Goal: Download file/media

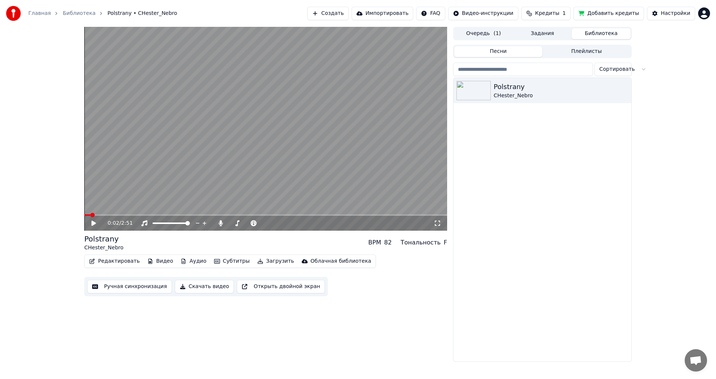
click at [229, 158] on video at bounding box center [265, 129] width 363 height 204
click at [259, 264] on button "Загрузить" at bounding box center [275, 261] width 43 height 10
click at [249, 225] on div at bounding box center [254, 223] width 60 height 7
click at [230, 223] on span at bounding box center [229, 223] width 1 height 1
click at [348, 18] on button "Создать" at bounding box center [327, 13] width 41 height 13
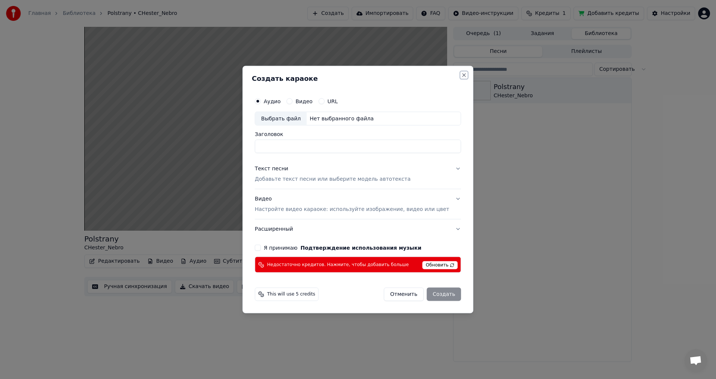
click at [461, 76] on button "Close" at bounding box center [464, 75] width 6 height 6
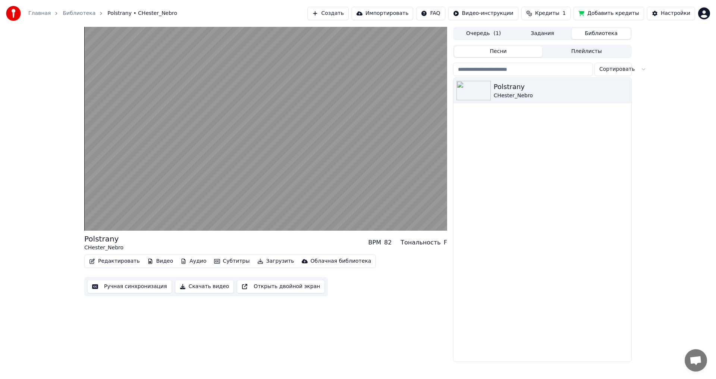
click at [198, 290] on button "Скачать видео" at bounding box center [204, 286] width 59 height 13
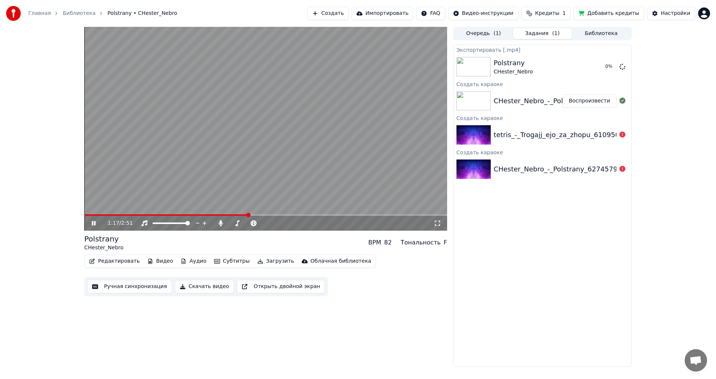
click at [94, 222] on icon at bounding box center [99, 223] width 18 height 6
click at [675, 13] on div "Настройки" at bounding box center [675, 13] width 29 height 7
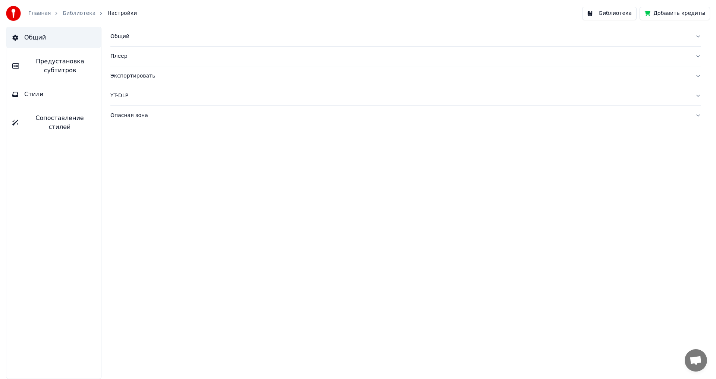
click at [626, 15] on button "Библиотека" at bounding box center [609, 13] width 54 height 13
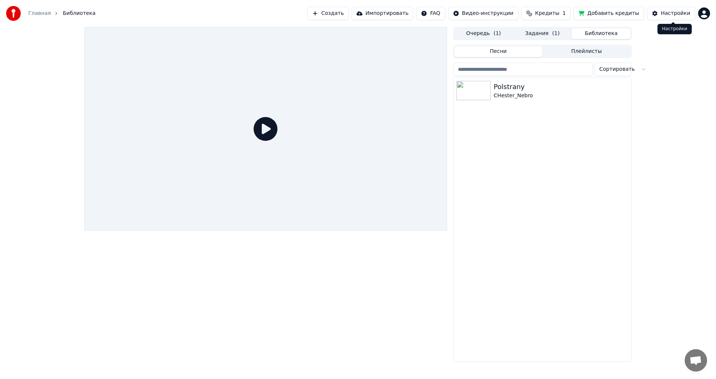
click at [672, 12] on div "Настройки" at bounding box center [675, 13] width 29 height 7
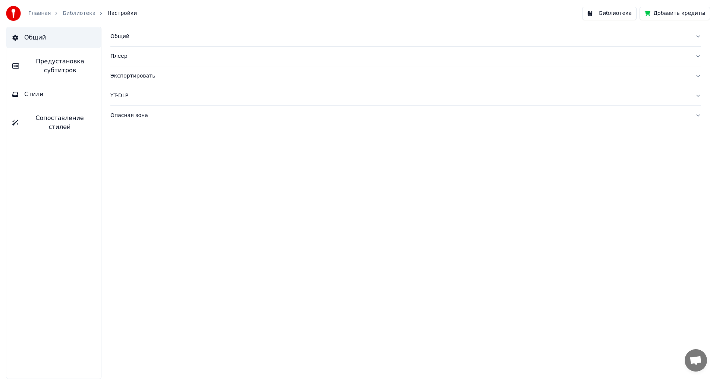
click at [137, 76] on div "Экспортировать" at bounding box center [399, 75] width 579 height 7
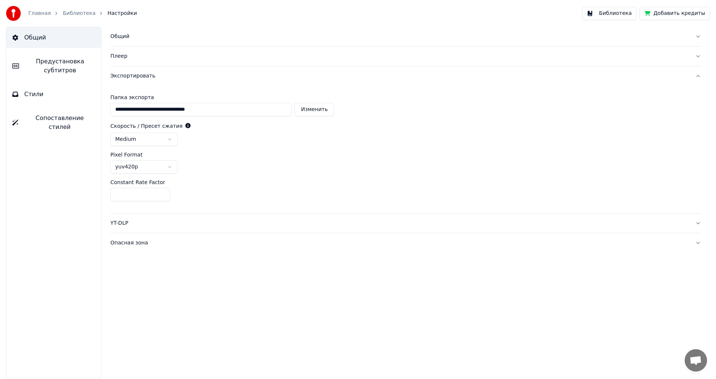
click at [161, 165] on html "**********" at bounding box center [358, 189] width 716 height 379
click at [161, 164] on html "**********" at bounding box center [358, 189] width 716 height 379
click at [61, 114] on span "Сопоставление стилей" at bounding box center [59, 123] width 71 height 18
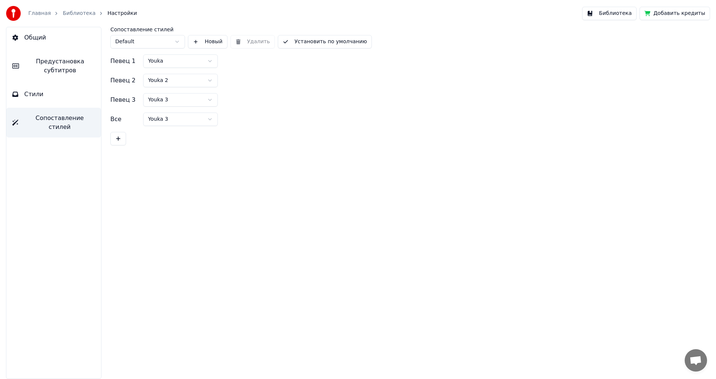
click at [41, 62] on span "Предустановка субтитров" at bounding box center [60, 66] width 70 height 18
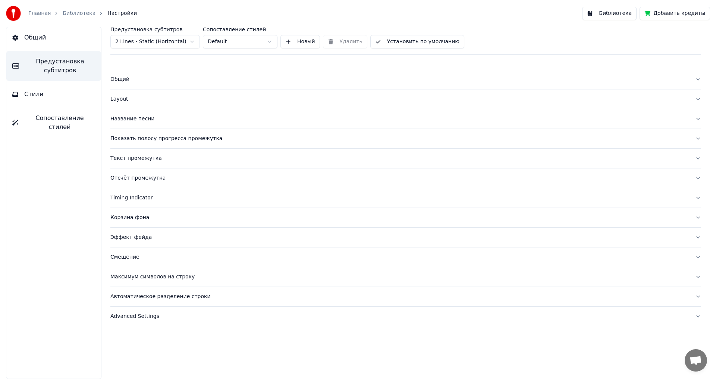
click at [38, 16] on link "Главная" at bounding box center [39, 13] width 22 height 7
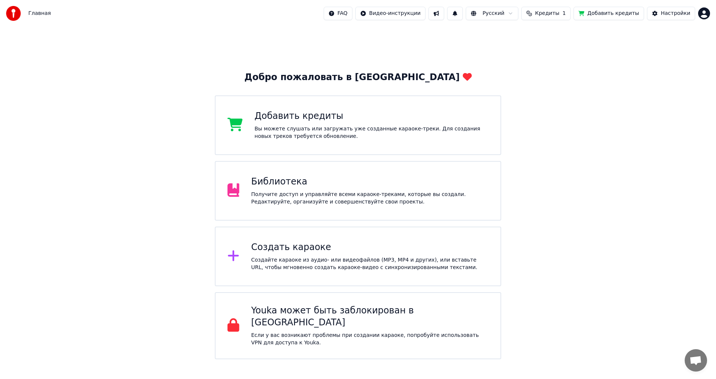
click at [339, 200] on div "Получите доступ и управляйте всеми караоке-треками, которые вы создали. Редакти…" at bounding box center [369, 198] width 237 height 15
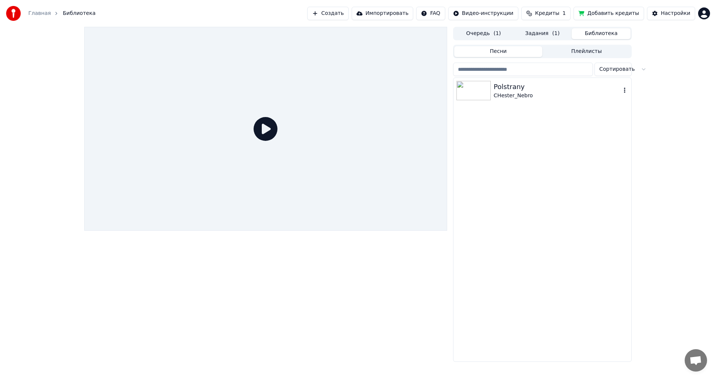
click at [498, 93] on div "CHester_Nebro" at bounding box center [557, 95] width 127 height 7
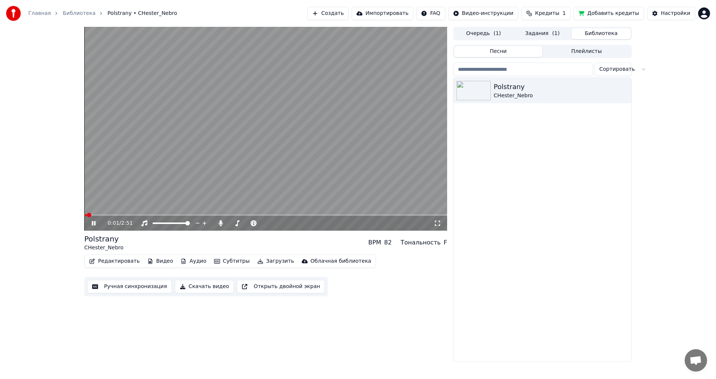
click at [93, 223] on icon at bounding box center [94, 223] width 4 height 4
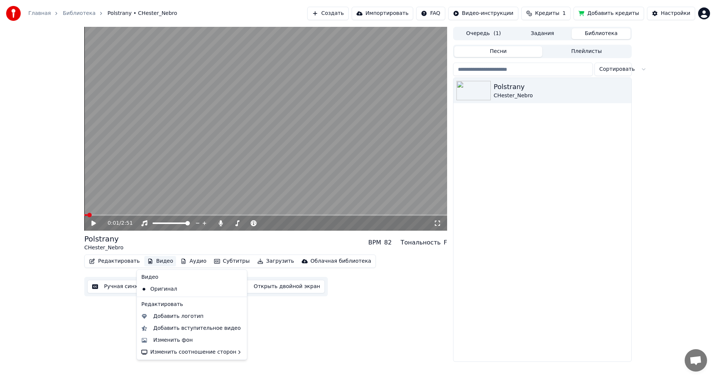
click at [157, 261] on button "Видео" at bounding box center [160, 261] width 32 height 10
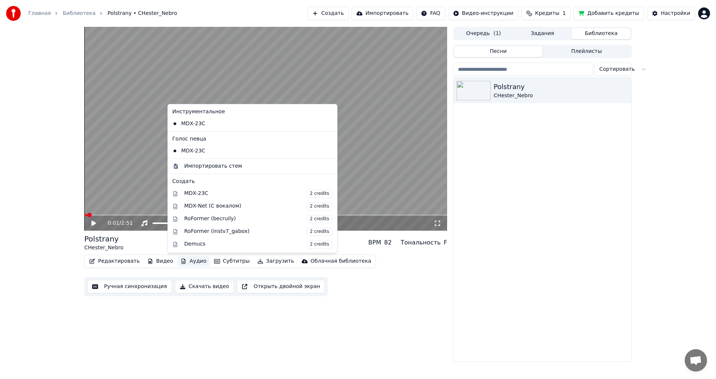
click at [186, 261] on button "Аудио" at bounding box center [193, 261] width 32 height 10
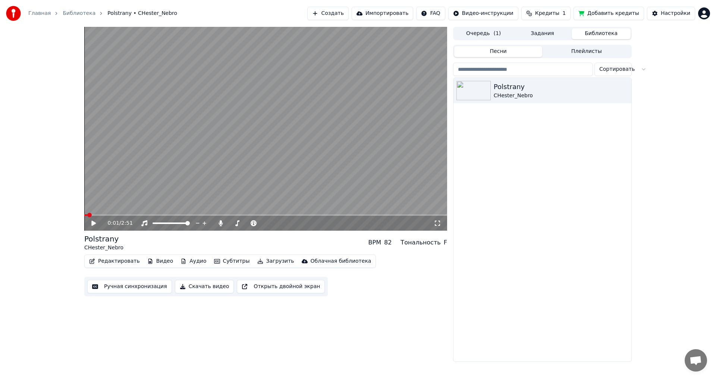
click at [181, 261] on button "Аудио" at bounding box center [193, 261] width 32 height 10
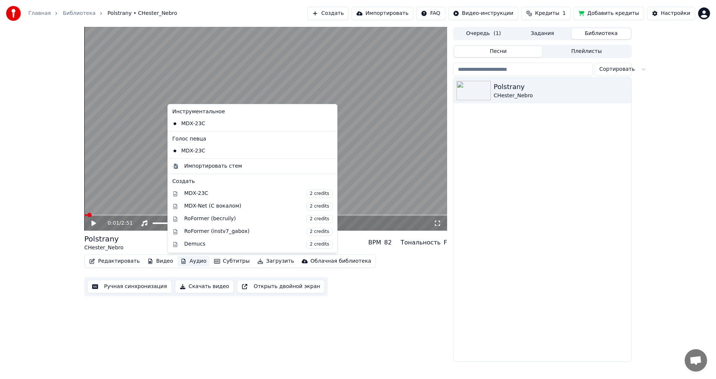
click at [410, 295] on div "Редактировать Видео Аудио Субтитры Загрузить Облачная библиотека Ручная синхрон…" at bounding box center [265, 276] width 363 height 42
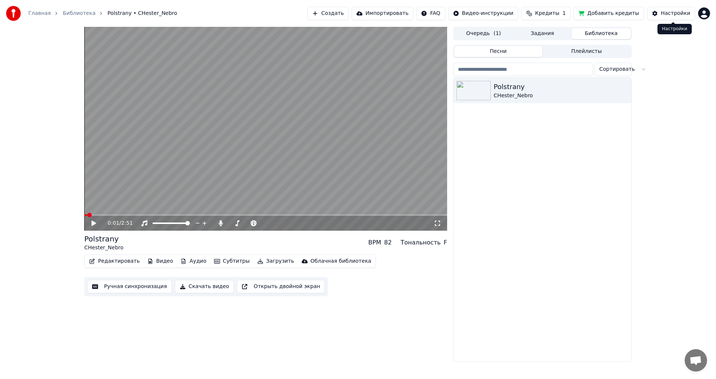
click at [679, 14] on div "Настройки" at bounding box center [675, 13] width 29 height 7
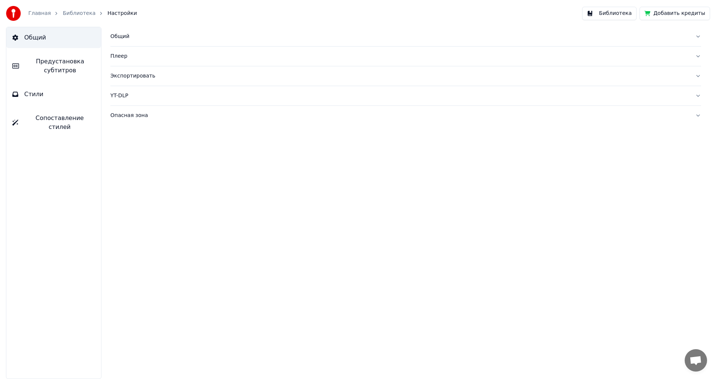
click at [130, 39] on div "Общий" at bounding box center [399, 36] width 579 height 7
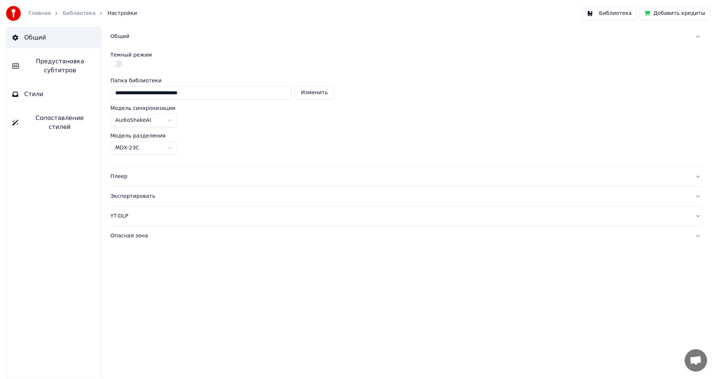
click at [129, 39] on div "Общий" at bounding box center [399, 36] width 579 height 7
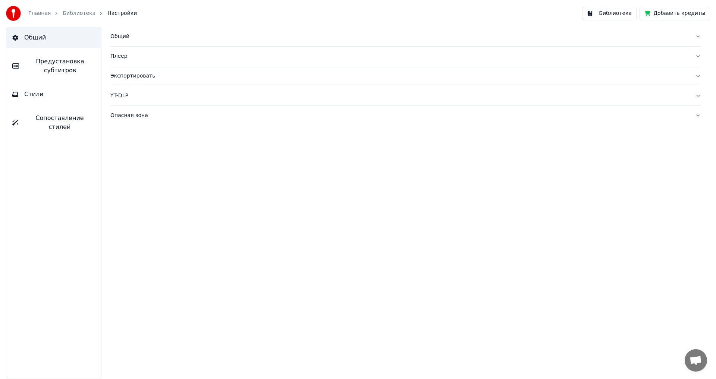
click at [76, 11] on link "Библиотека" at bounding box center [79, 13] width 33 height 7
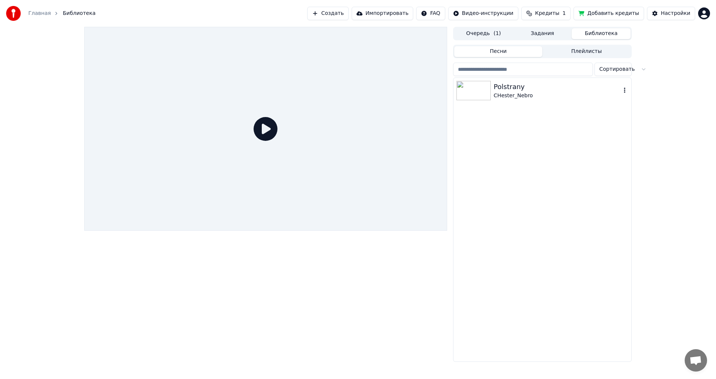
drag, startPoint x: 514, startPoint y: 87, endPoint x: 503, endPoint y: 95, distance: 13.0
click at [514, 87] on div "Polstrany" at bounding box center [557, 87] width 127 height 10
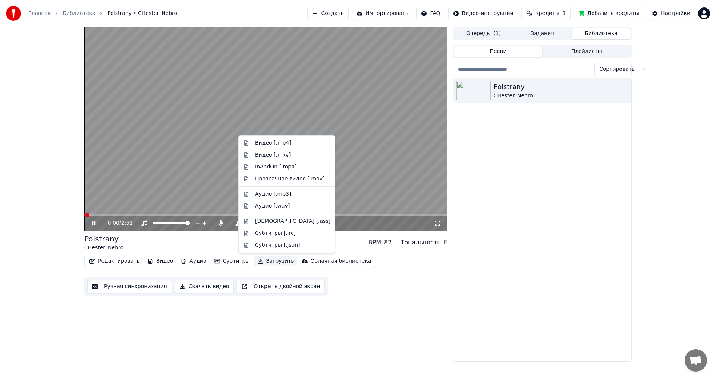
click at [256, 261] on button "Загрузить" at bounding box center [275, 261] width 43 height 10
click at [94, 221] on icon at bounding box center [99, 223] width 18 height 6
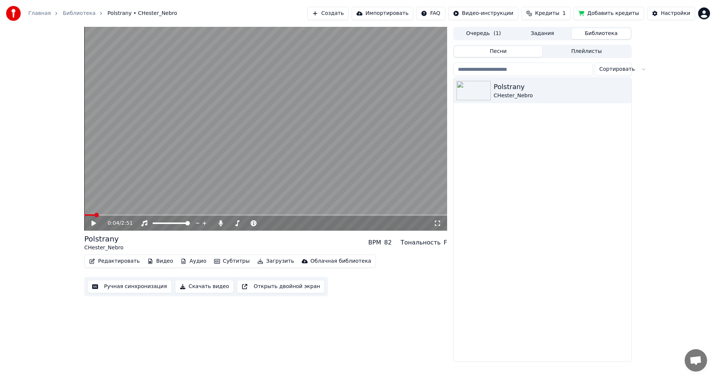
click at [266, 262] on button "Загрузить" at bounding box center [275, 261] width 43 height 10
drag, startPoint x: 347, startPoint y: 338, endPoint x: 342, endPoint y: 335, distance: 5.5
click at [347, 338] on div "0:04 / 2:51 Polstrany CHester_Nebro BPM 82 Тональность F Редактировать Видео Ау…" at bounding box center [265, 194] width 363 height 335
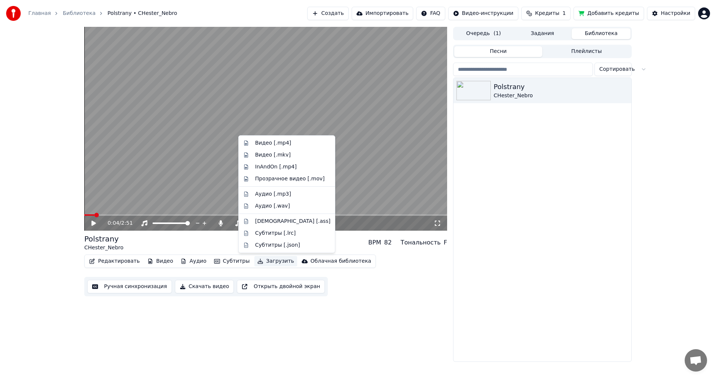
click at [255, 261] on button "Загрузить" at bounding box center [275, 261] width 43 height 10
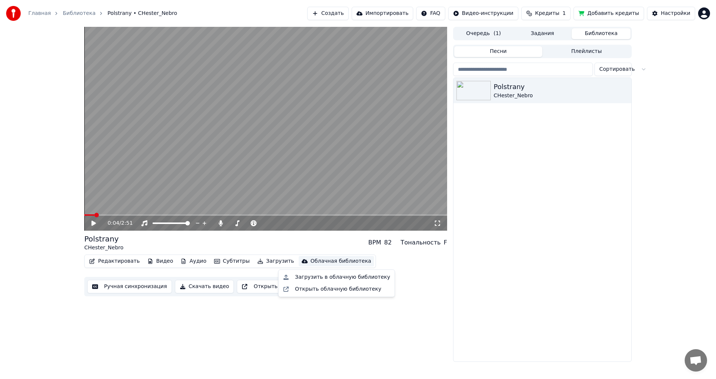
click at [282, 316] on div "0:04 / 2:51 Polstrany CHester_Nebro BPM 82 Тональность F Редактировать Видео Ау…" at bounding box center [265, 194] width 363 height 335
click at [193, 287] on button "Скачать видео" at bounding box center [204, 286] width 59 height 13
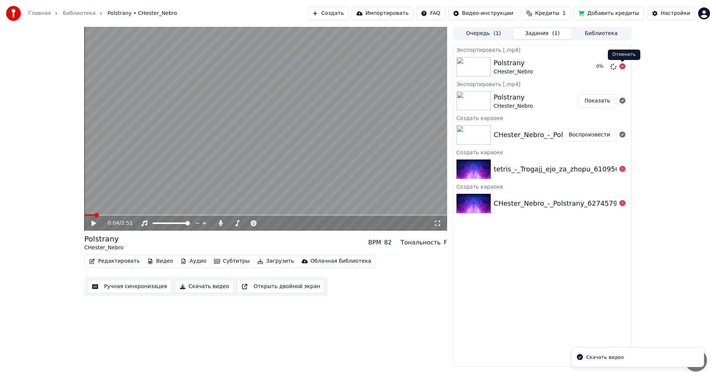
click at [622, 66] on icon at bounding box center [622, 66] width 6 height 6
click at [599, 105] on button "Показать" at bounding box center [597, 100] width 38 height 13
click at [601, 101] on button "Показать" at bounding box center [597, 100] width 38 height 13
